Goal: Find specific page/section: Find specific page/section

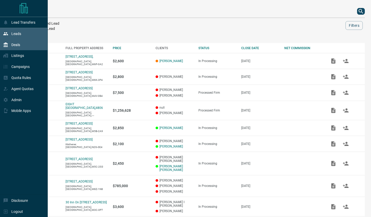
click at [16, 31] on div "Leads" at bounding box center [12, 33] width 18 height 9
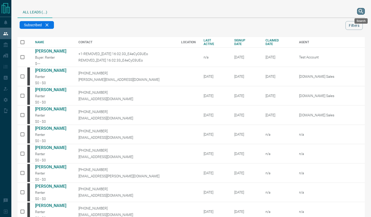
click at [363, 10] on icon "search button" at bounding box center [361, 11] width 6 height 6
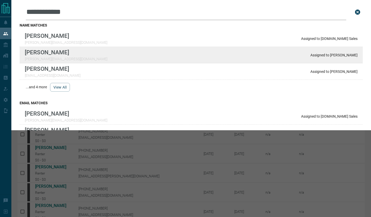
type input "**********"
